Goal: Transaction & Acquisition: Purchase product/service

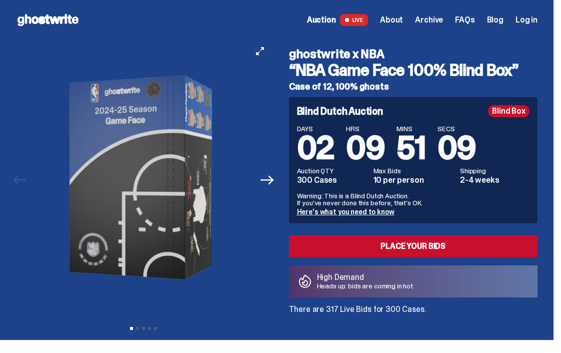
click at [262, 177] on button "Next" at bounding box center [268, 180] width 22 height 22
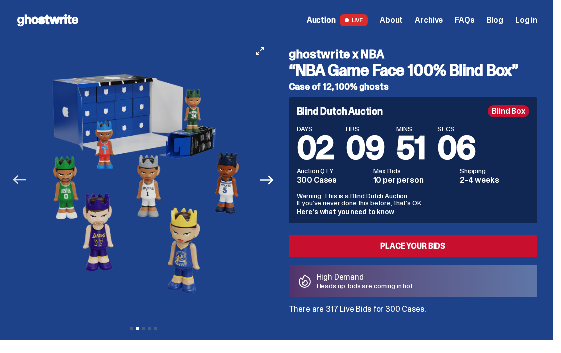
click at [23, 181] on icon "Previous" at bounding box center [19, 179] width 13 height 13
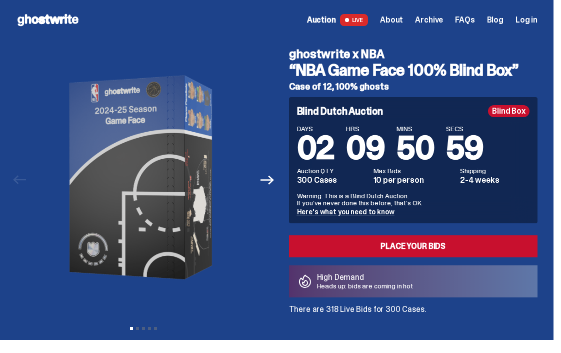
drag, startPoint x: 346, startPoint y: 310, endPoint x: 441, endPoint y: 307, distance: 95.1
click at [441, 307] on p "There are 318 Live Bids for 300 Cases." at bounding box center [413, 309] width 249 height 8
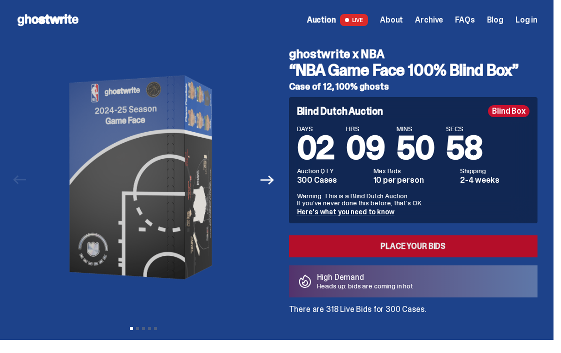
click at [425, 252] on link "Place your Bids" at bounding box center [413, 246] width 249 height 22
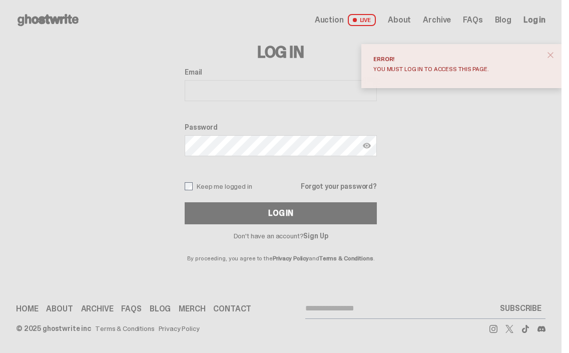
click at [550, 56] on span "close" at bounding box center [550, 55] width 10 height 10
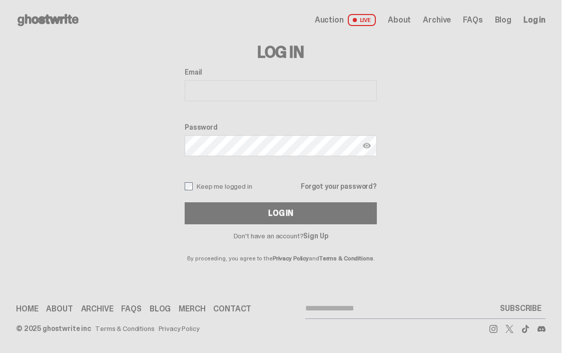
click at [289, 98] on input "Email" at bounding box center [281, 90] width 192 height 21
click at [289, 97] on input "Email" at bounding box center [281, 90] width 192 height 21
